Goal: Information Seeking & Learning: Understand process/instructions

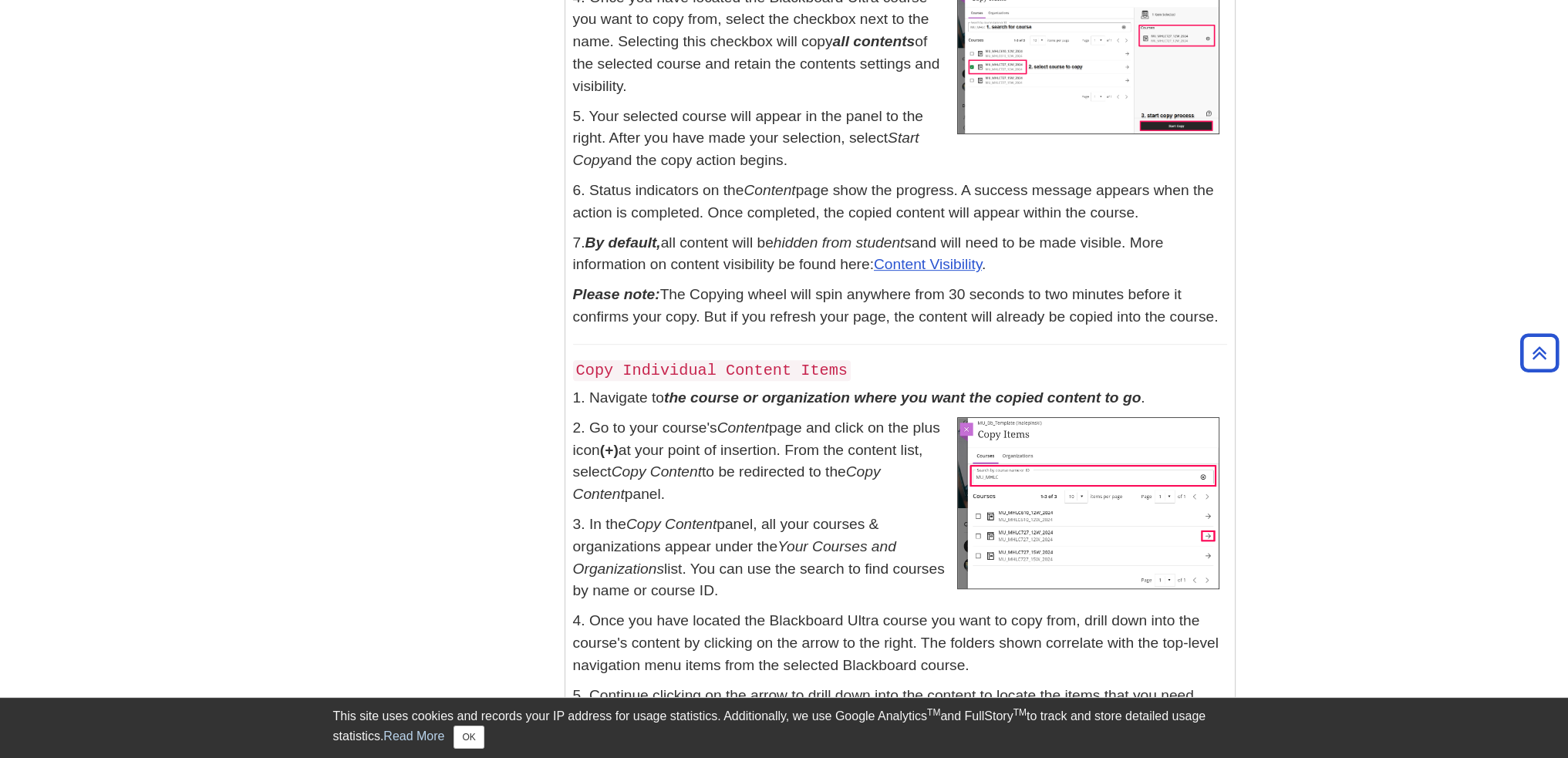
scroll to position [1003, 0]
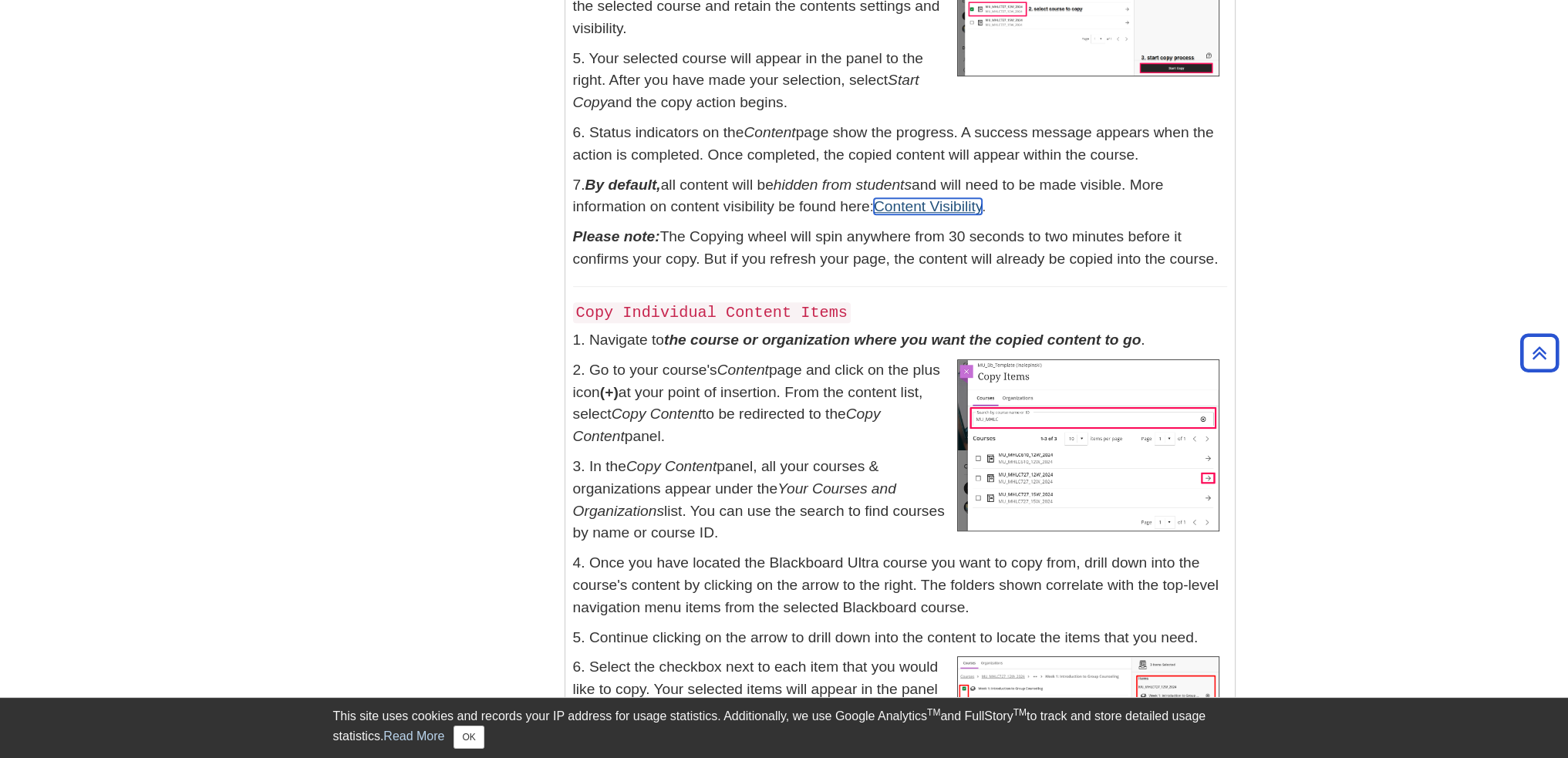
click at [900, 209] on link "Content Visibility" at bounding box center [927, 206] width 108 height 16
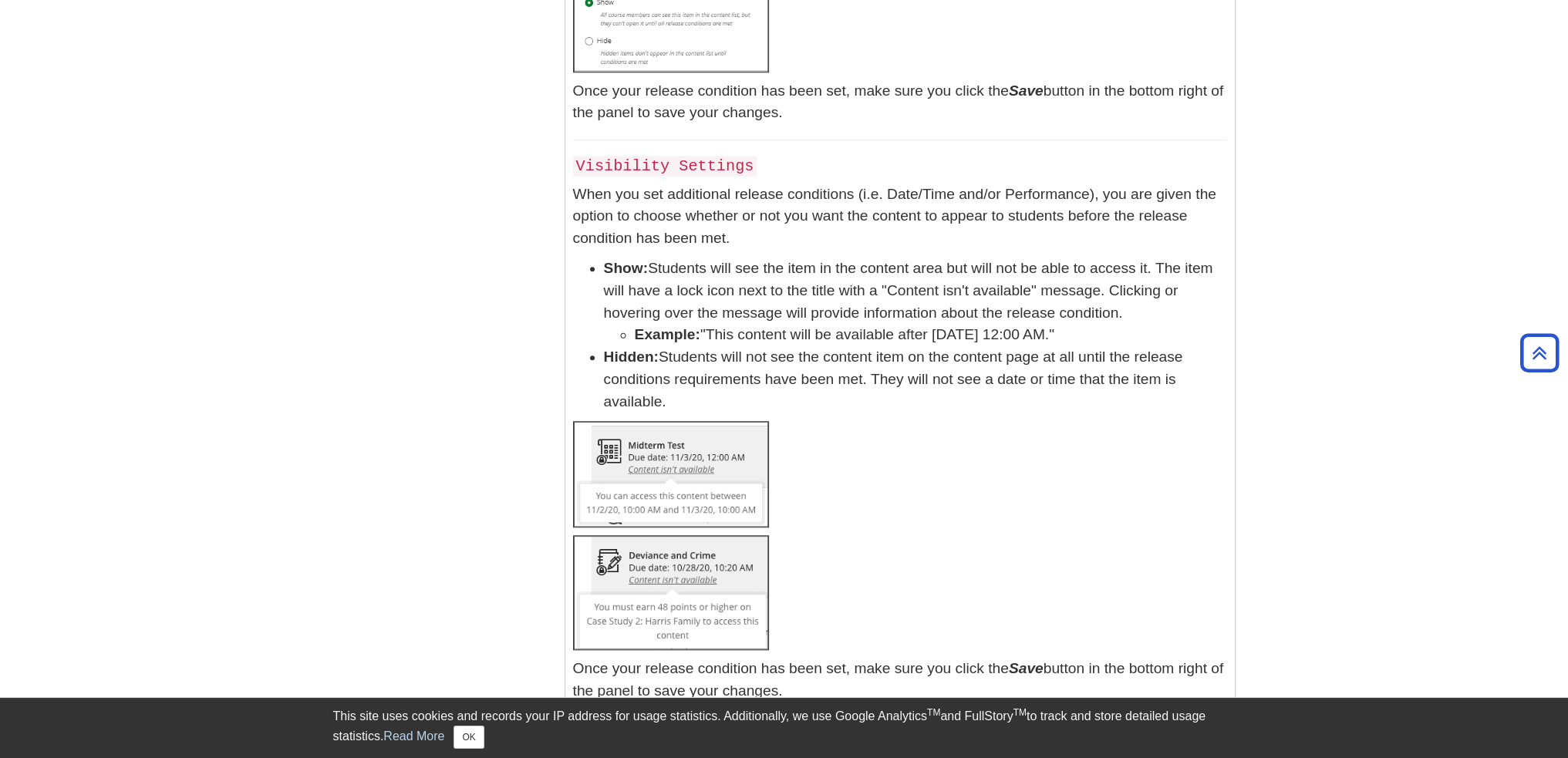
scroll to position [9970, 0]
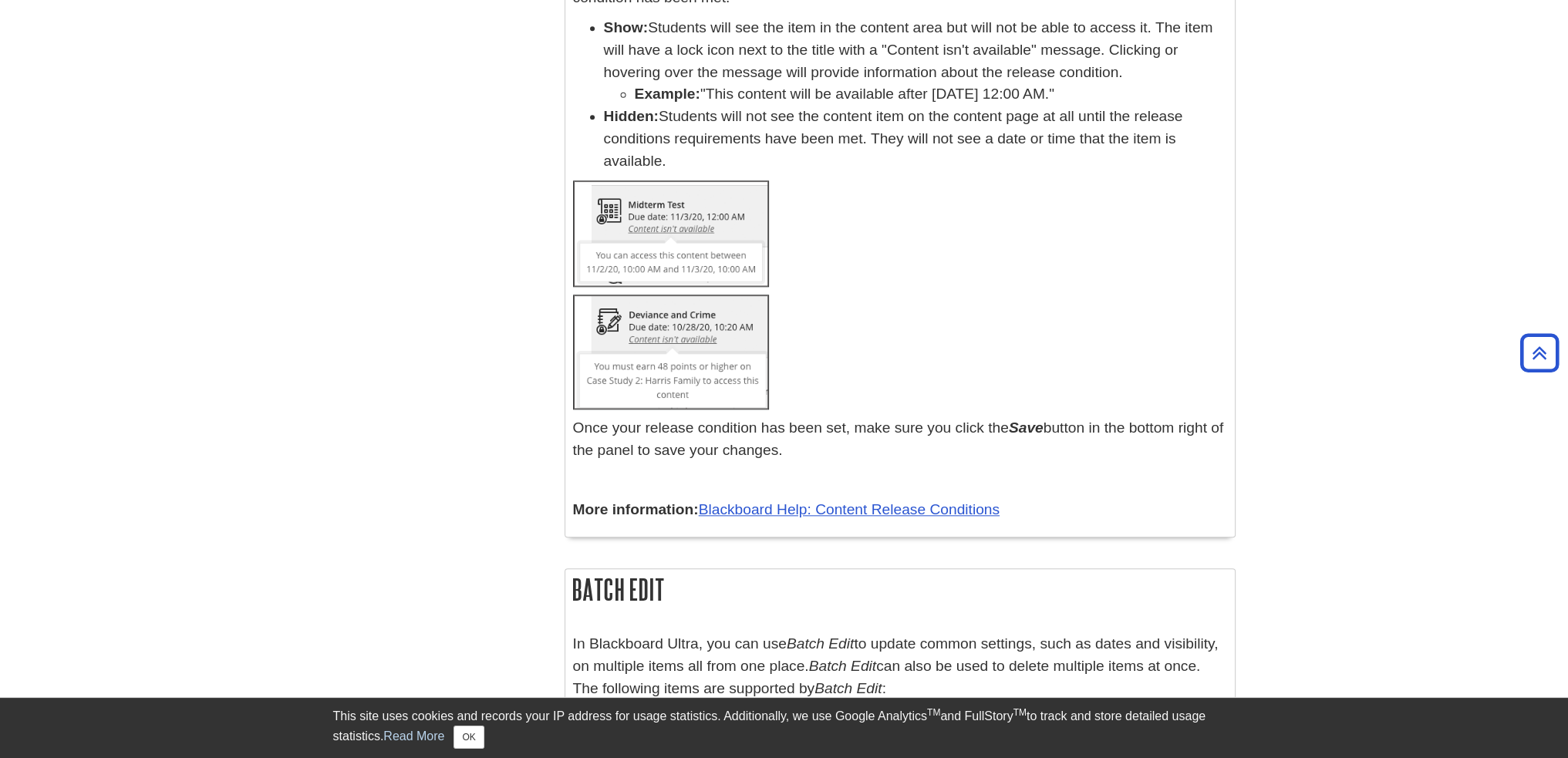
drag, startPoint x: 849, startPoint y: 233, endPoint x: 1177, endPoint y: 411, distance: 373.2
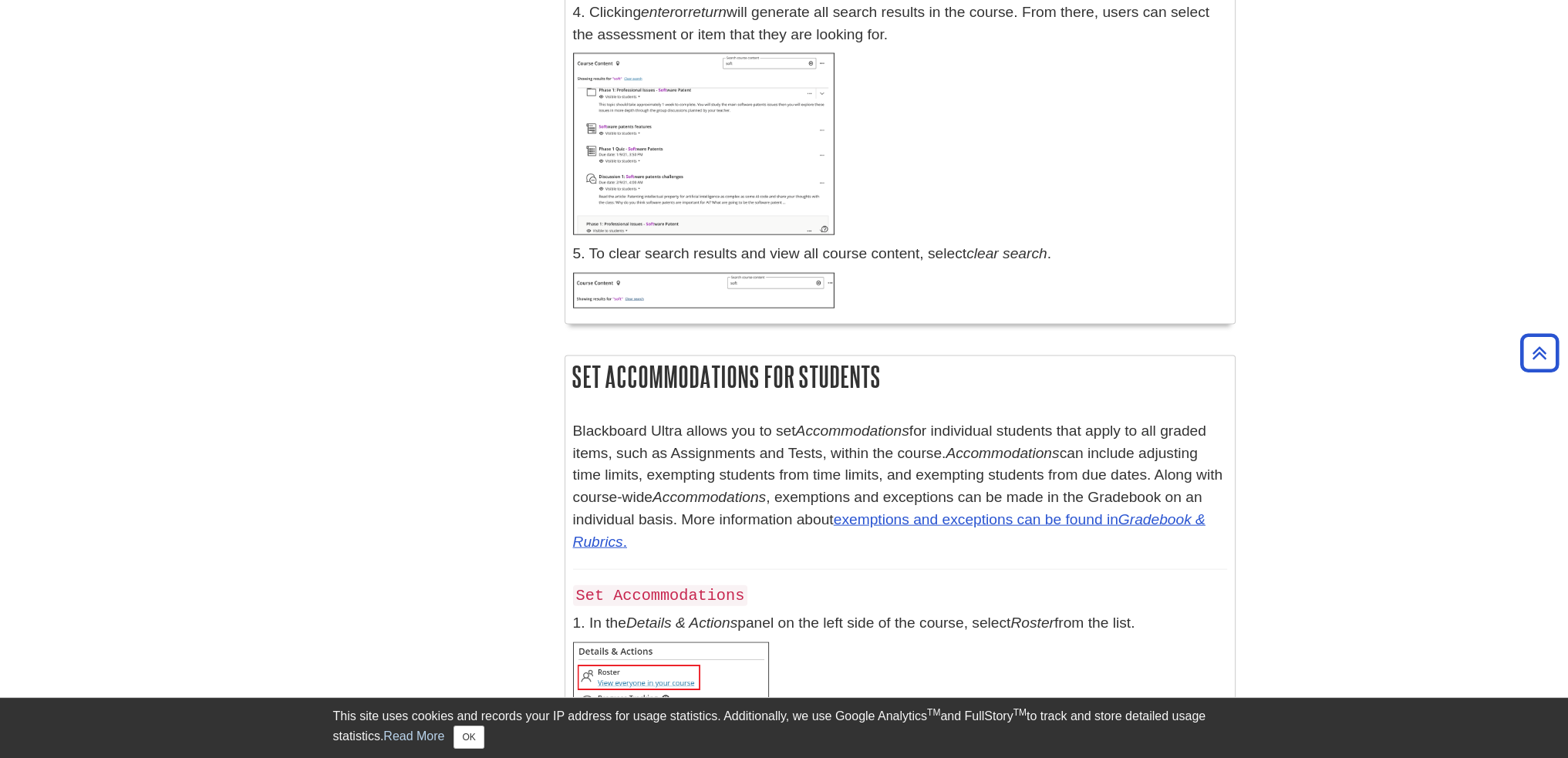
scroll to position [20199, 0]
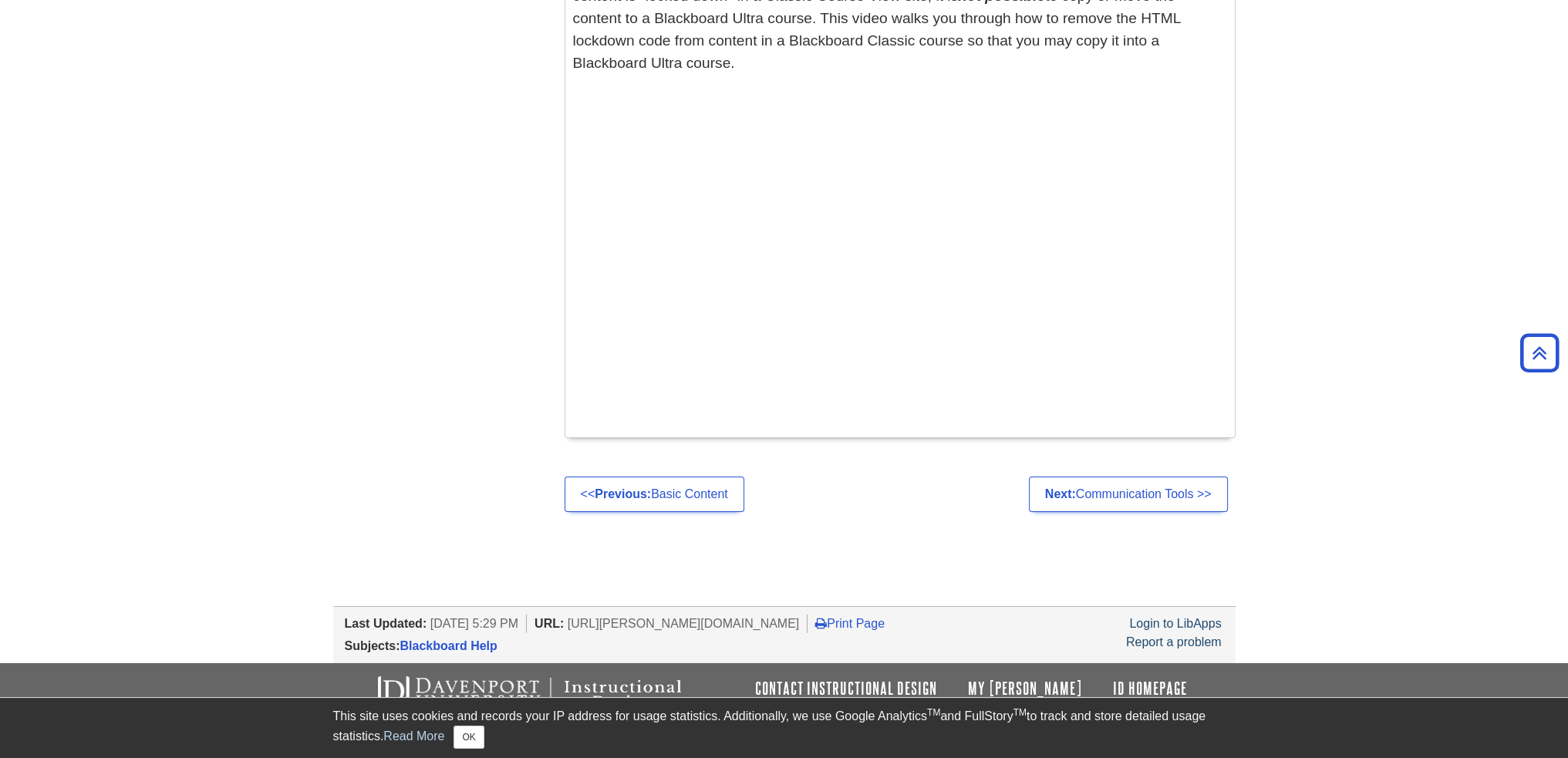
scroll to position [6736, 0]
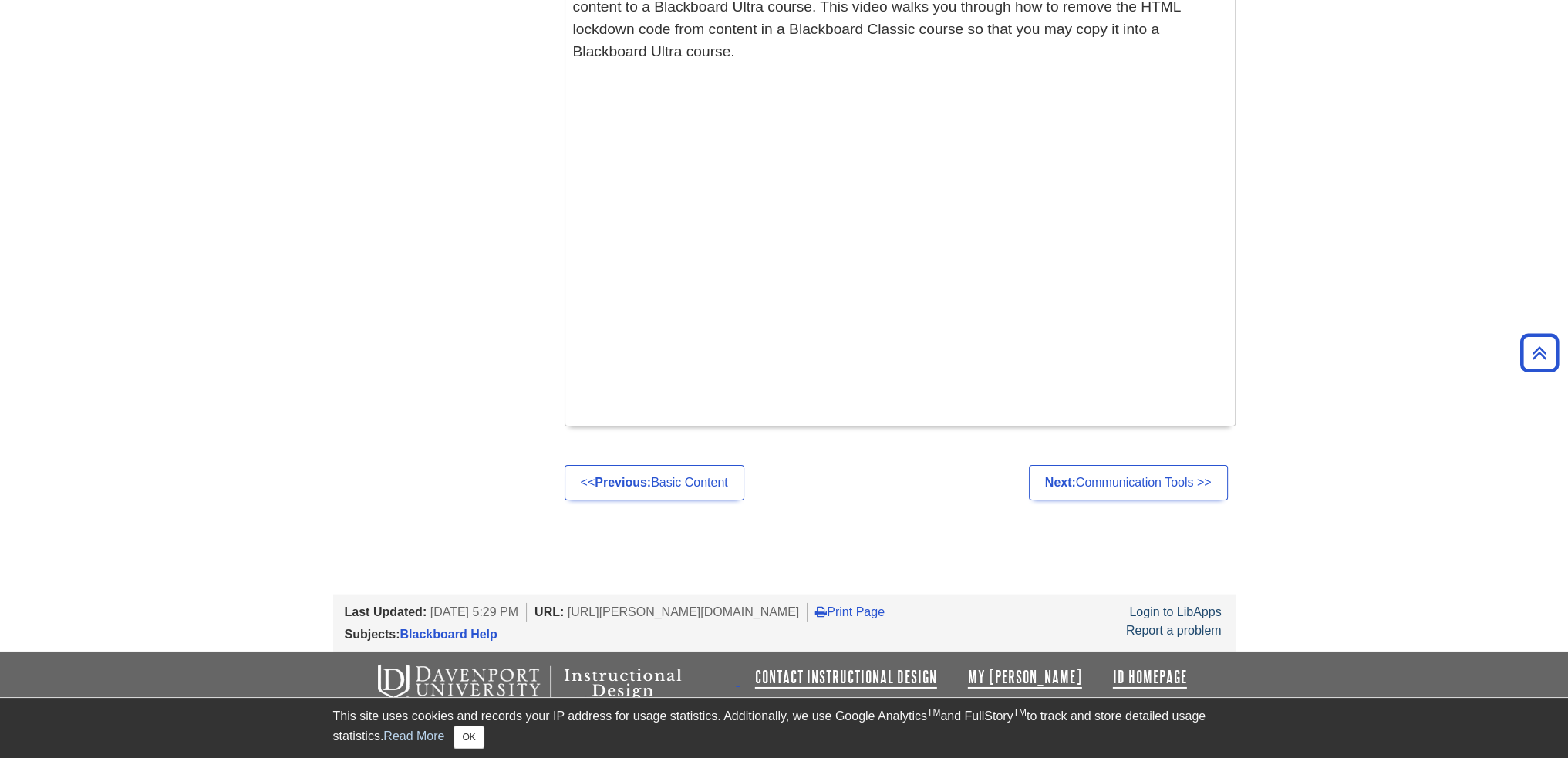
click at [911, 487] on ul "<< Previous: Basic Content Next: Communication Tools >>" at bounding box center [899, 483] width 671 height 36
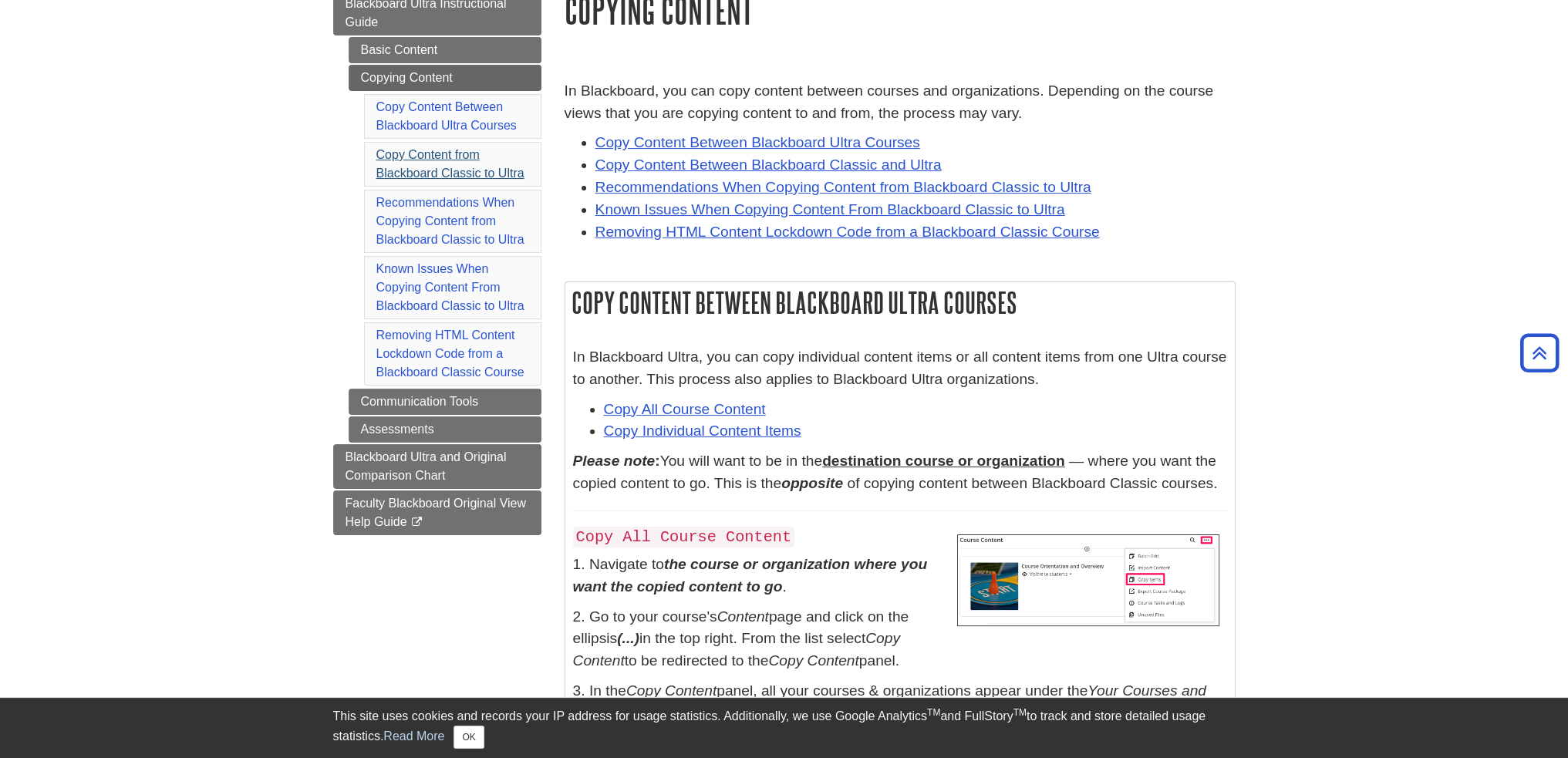
scroll to position [0, 0]
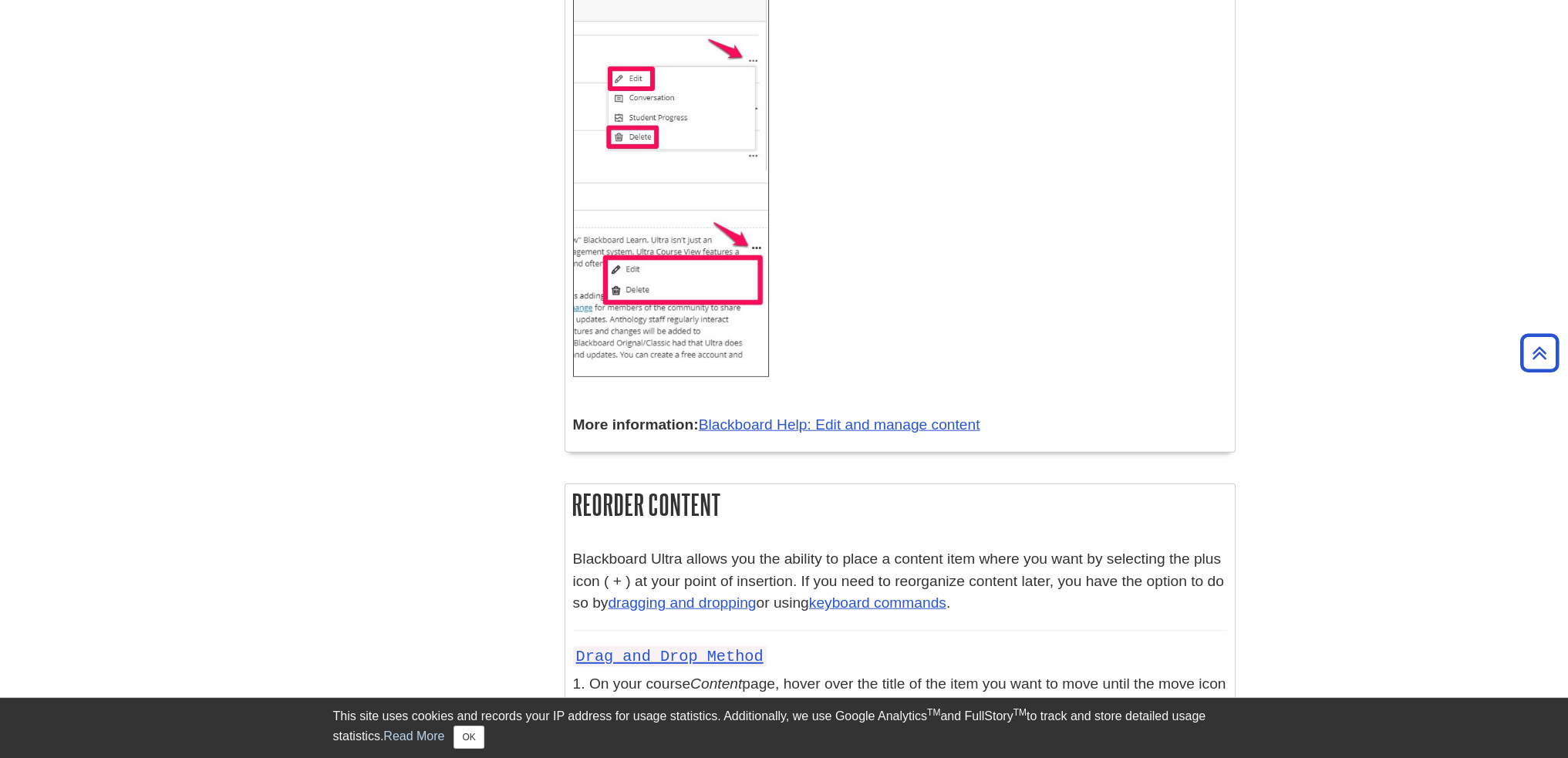
scroll to position [17611, 0]
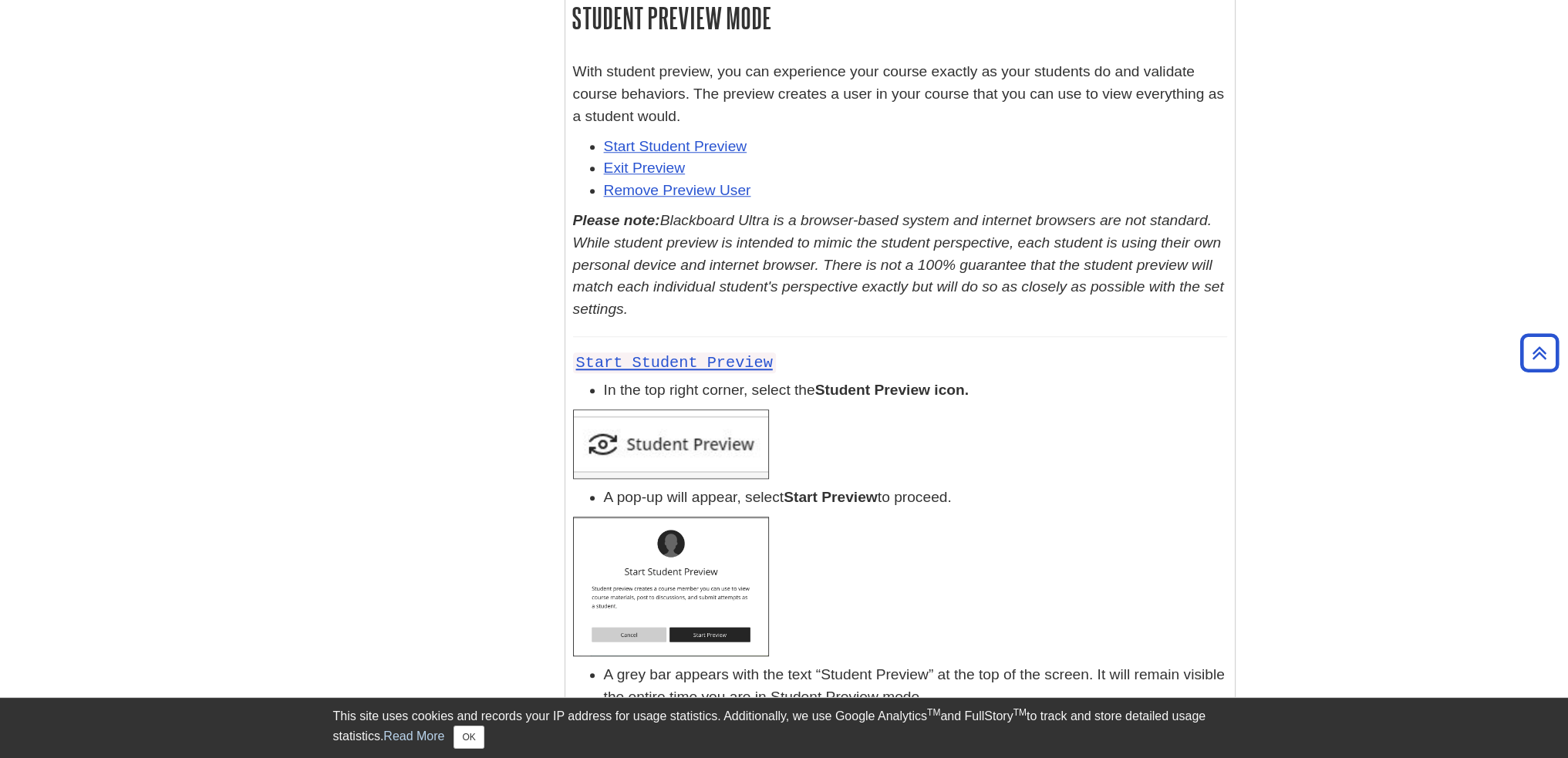
drag, startPoint x: 297, startPoint y: 123, endPoint x: 307, endPoint y: 121, distance: 10.2
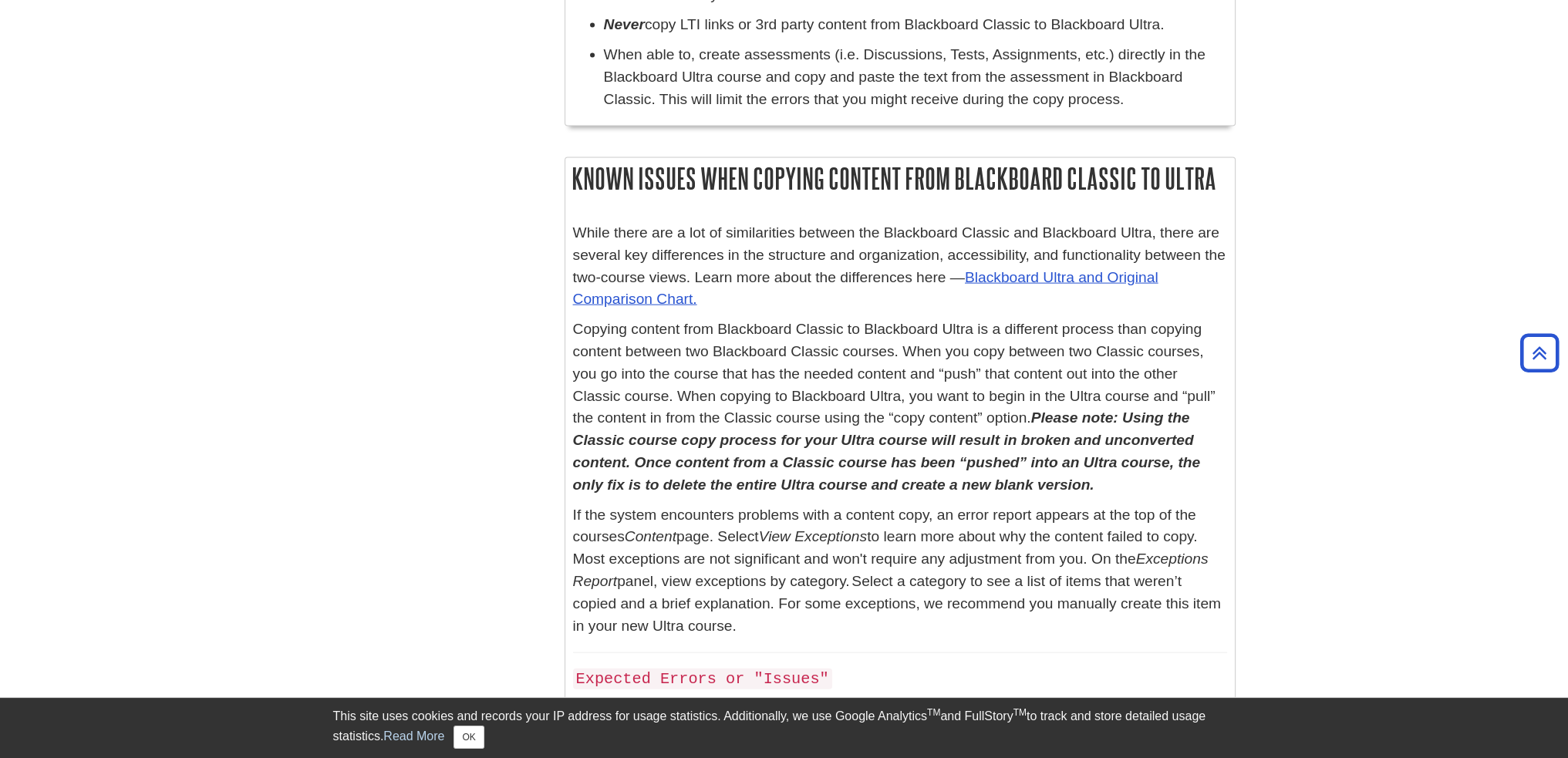
scroll to position [4397, 0]
